Goal: Task Accomplishment & Management: Use online tool/utility

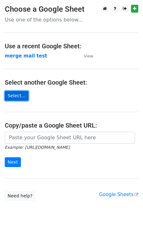
click at [16, 92] on link "Select..." at bounding box center [17, 96] width 24 height 10
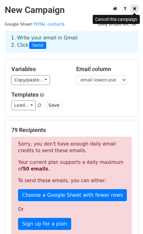
click at [134, 7] on icon at bounding box center [134, 8] width 3 height 4
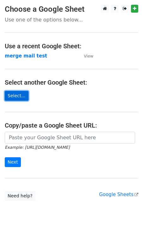
click at [16, 94] on link "Select..." at bounding box center [17, 96] width 24 height 10
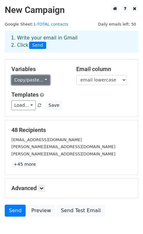
click at [20, 83] on link "Copy/paste..." at bounding box center [30, 80] width 39 height 10
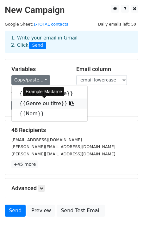
click at [36, 103] on link "{{Genre ou titre}}" at bounding box center [49, 103] width 75 height 10
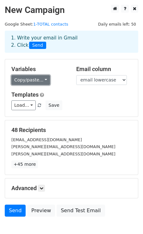
click at [32, 82] on link "Copy/paste..." at bounding box center [30, 80] width 39 height 10
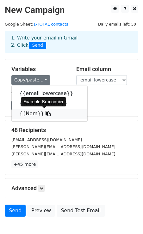
click at [29, 113] on link "{{Nom}}" at bounding box center [49, 114] width 75 height 10
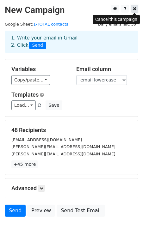
click at [136, 9] on link at bounding box center [134, 9] width 7 height 8
